Goal: Task Accomplishment & Management: Use online tool/utility

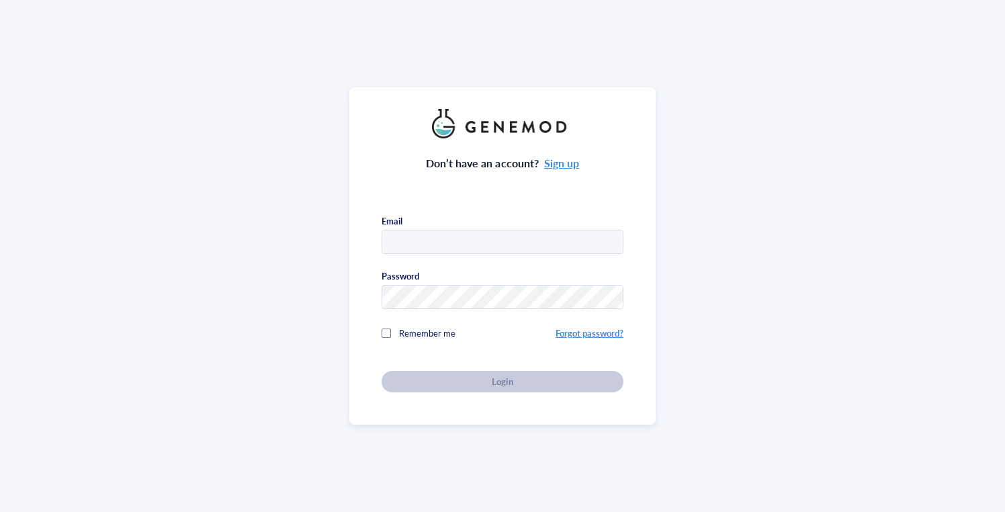
type input "[EMAIL_ADDRESS][DOMAIN_NAME]"
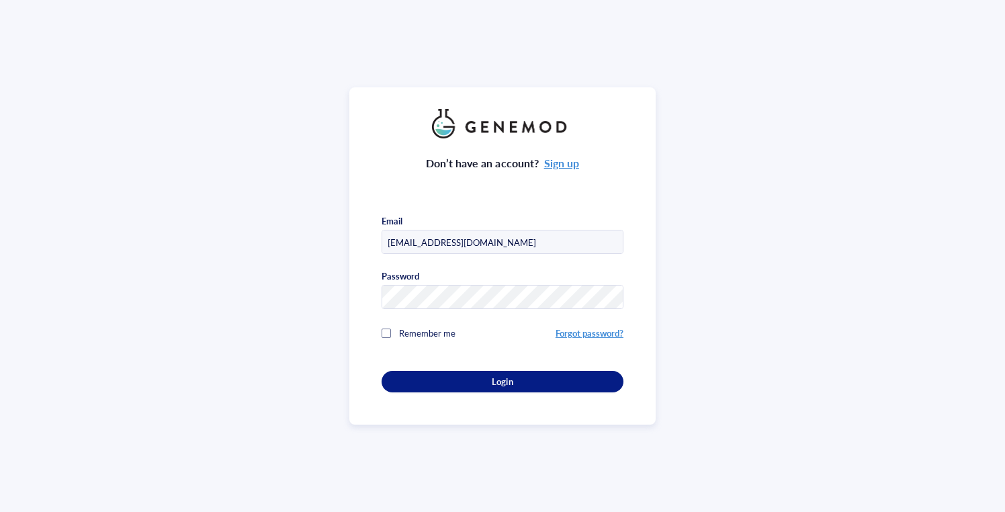
click at [406, 330] on span "Remember me" at bounding box center [427, 333] width 56 height 13
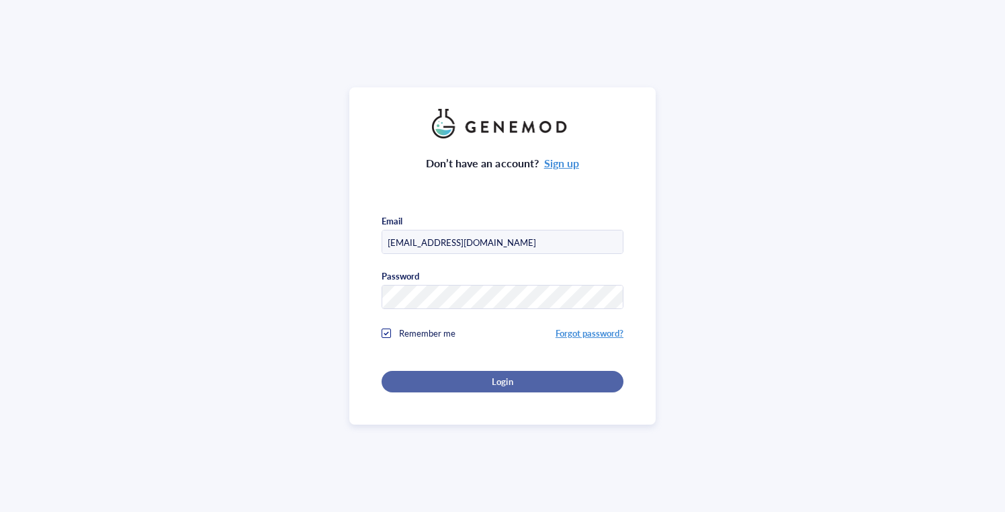
click at [463, 381] on div "Login" at bounding box center [502, 382] width 199 height 12
